Goal: Navigation & Orientation: Find specific page/section

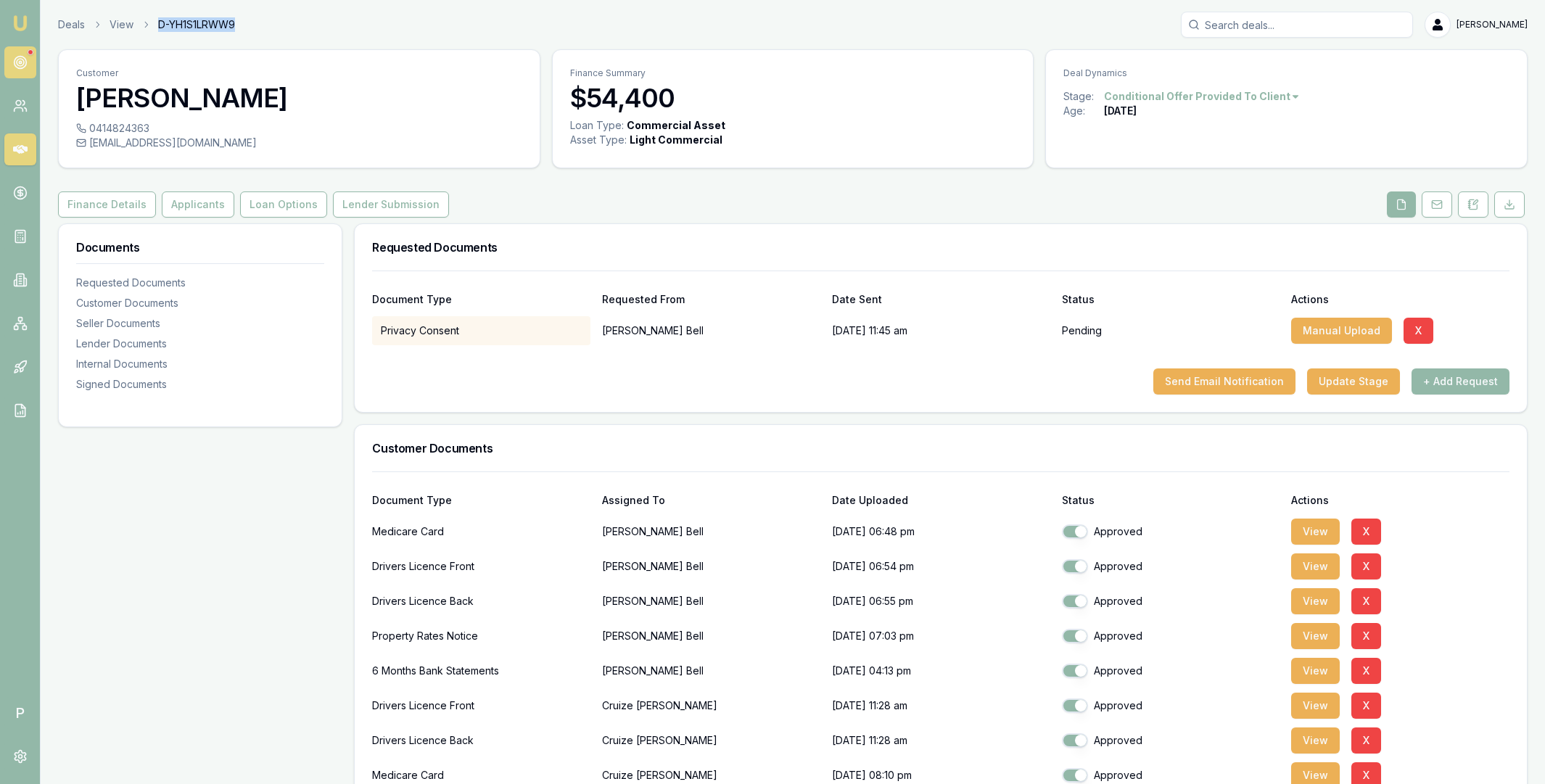
click at [23, 57] on circle at bounding box center [20, 63] width 12 height 12
click at [25, 66] on circle at bounding box center [20, 63] width 12 height 12
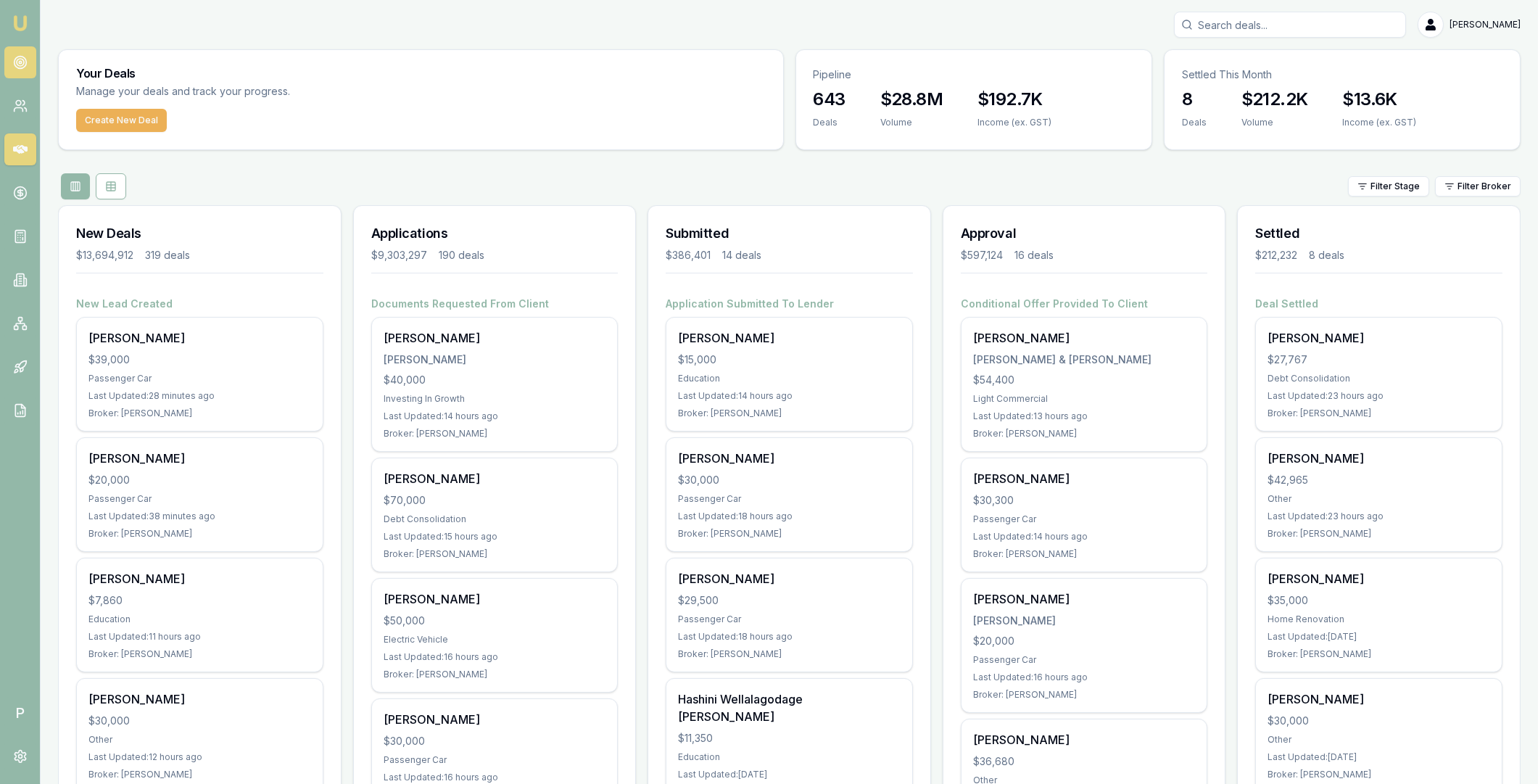
click at [8, 57] on link at bounding box center [21, 63] width 32 height 32
